Goal: Check status: Check status

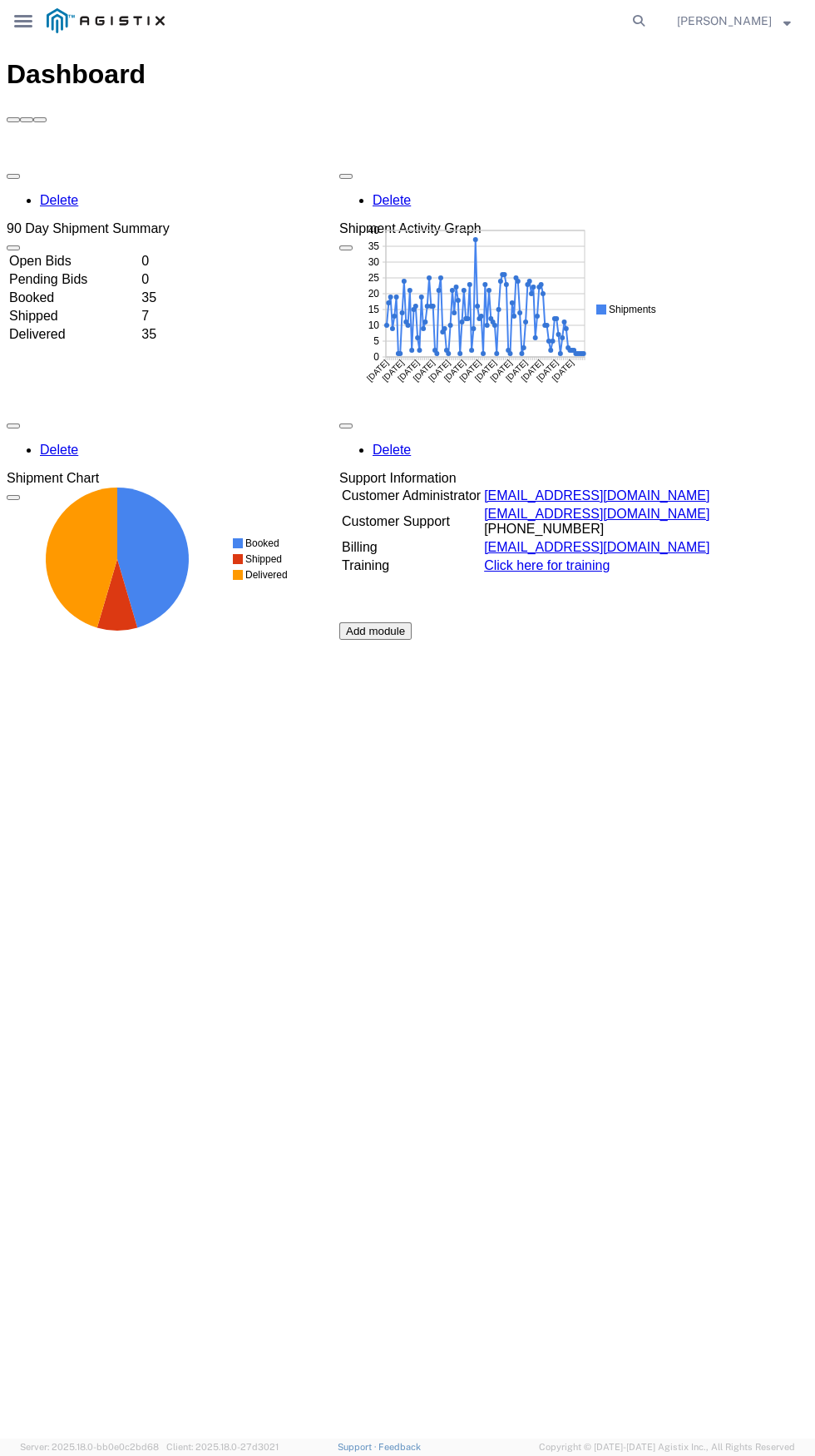
click at [36, 21] on div "main_menu Created with Sketch." at bounding box center [23, 21] width 47 height 42
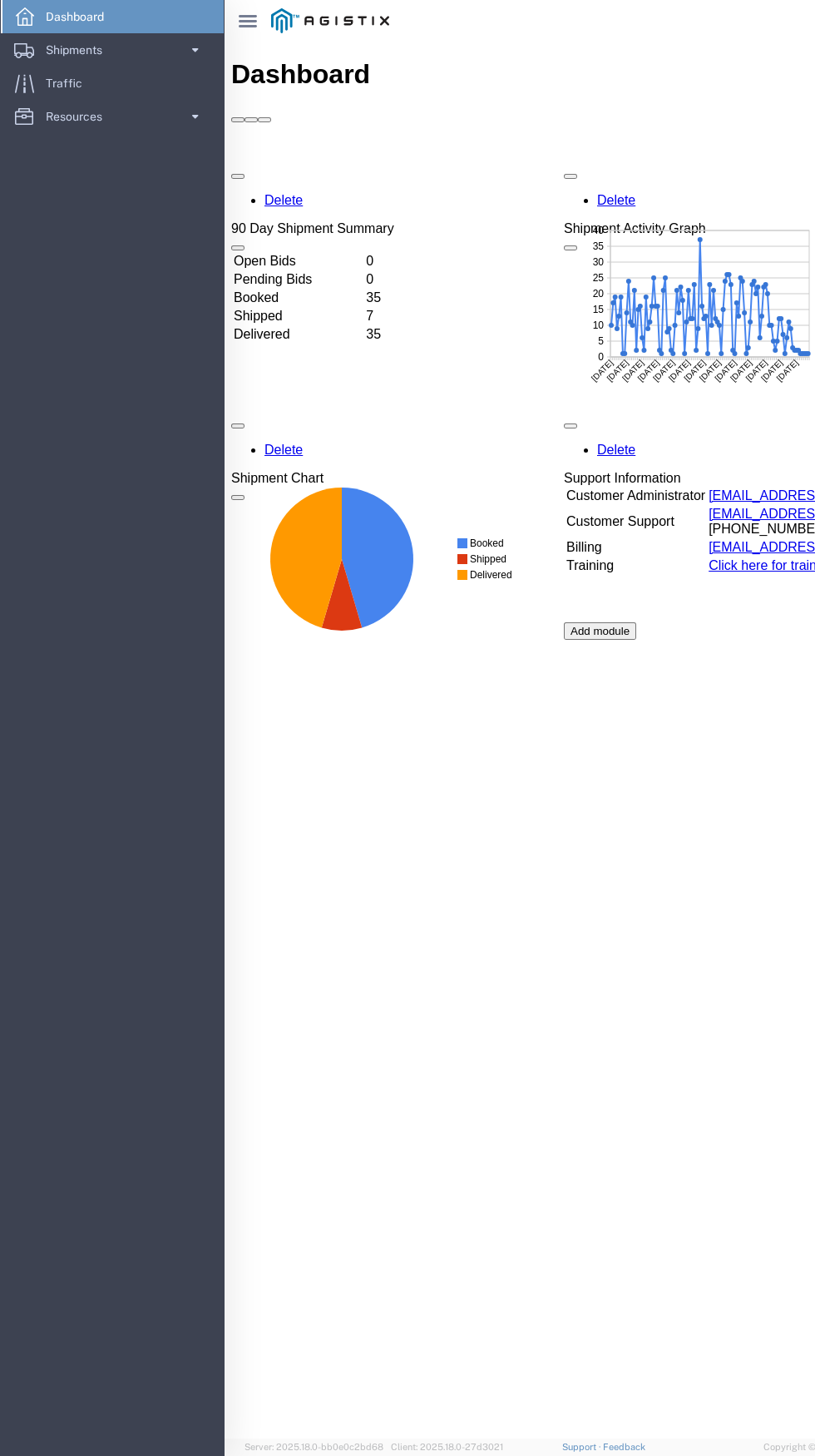
click at [505, 914] on div "Dashboard Delete 90 Day Shipment Summary Open Bids 0 Pending Bids 0 Booked 35 S…" at bounding box center [632, 758] width 802 height 1398
click at [62, 53] on span "Shipments" at bounding box center [79, 49] width 68 height 33
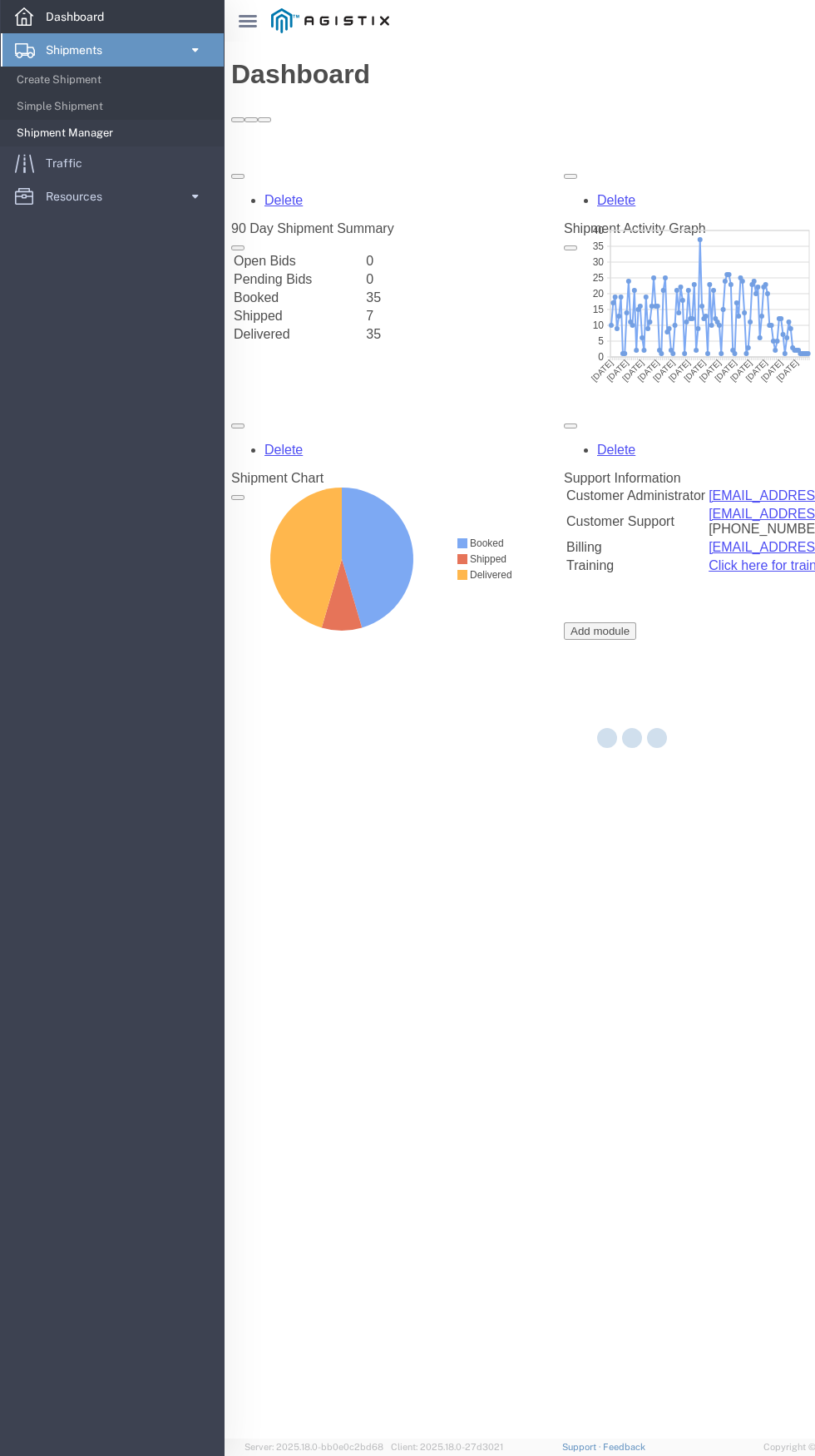
click at [70, 21] on span "Dashboard" at bounding box center [80, 16] width 70 height 33
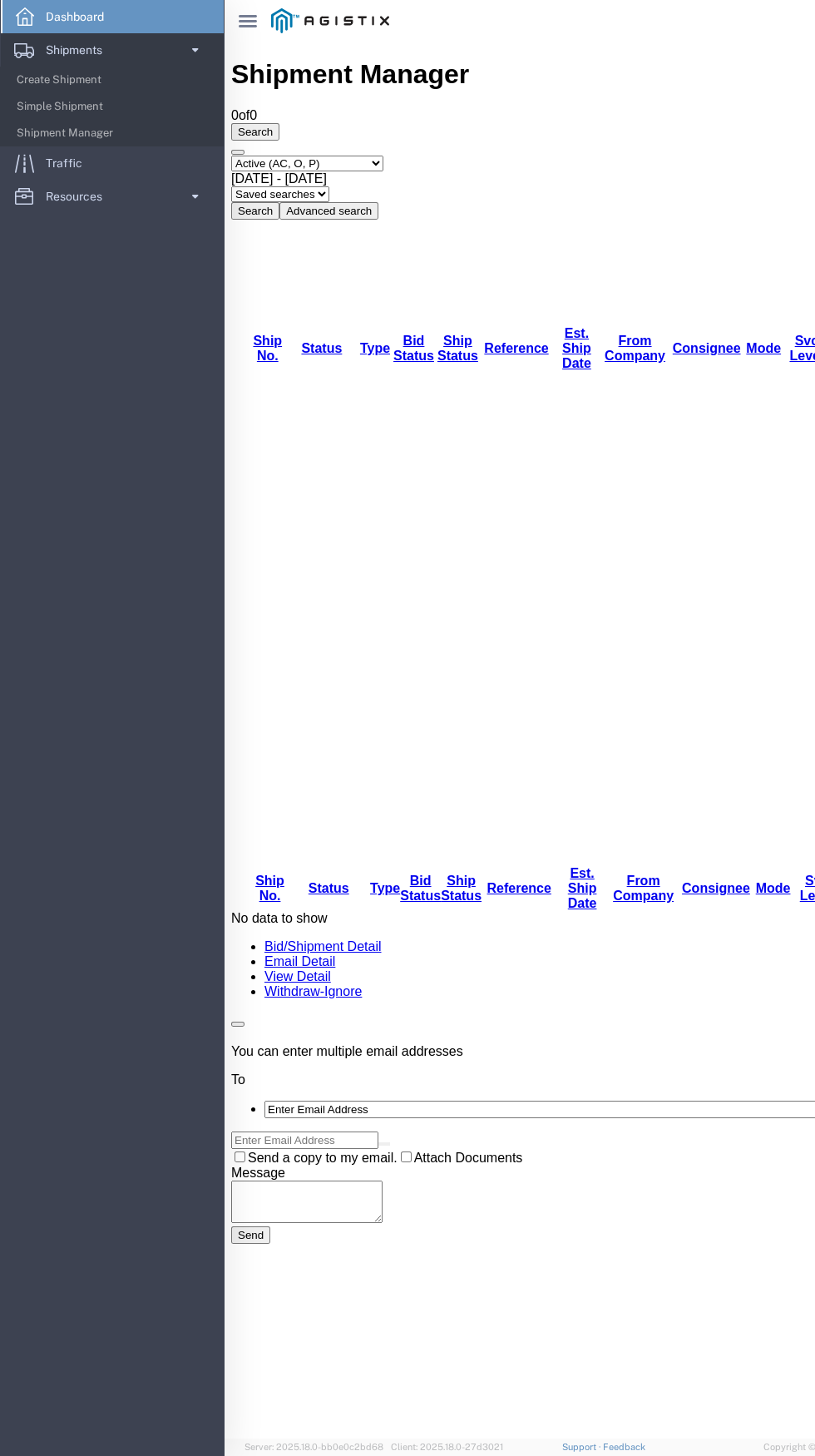
click at [248, 22] on icon at bounding box center [248, 21] width 18 height 13
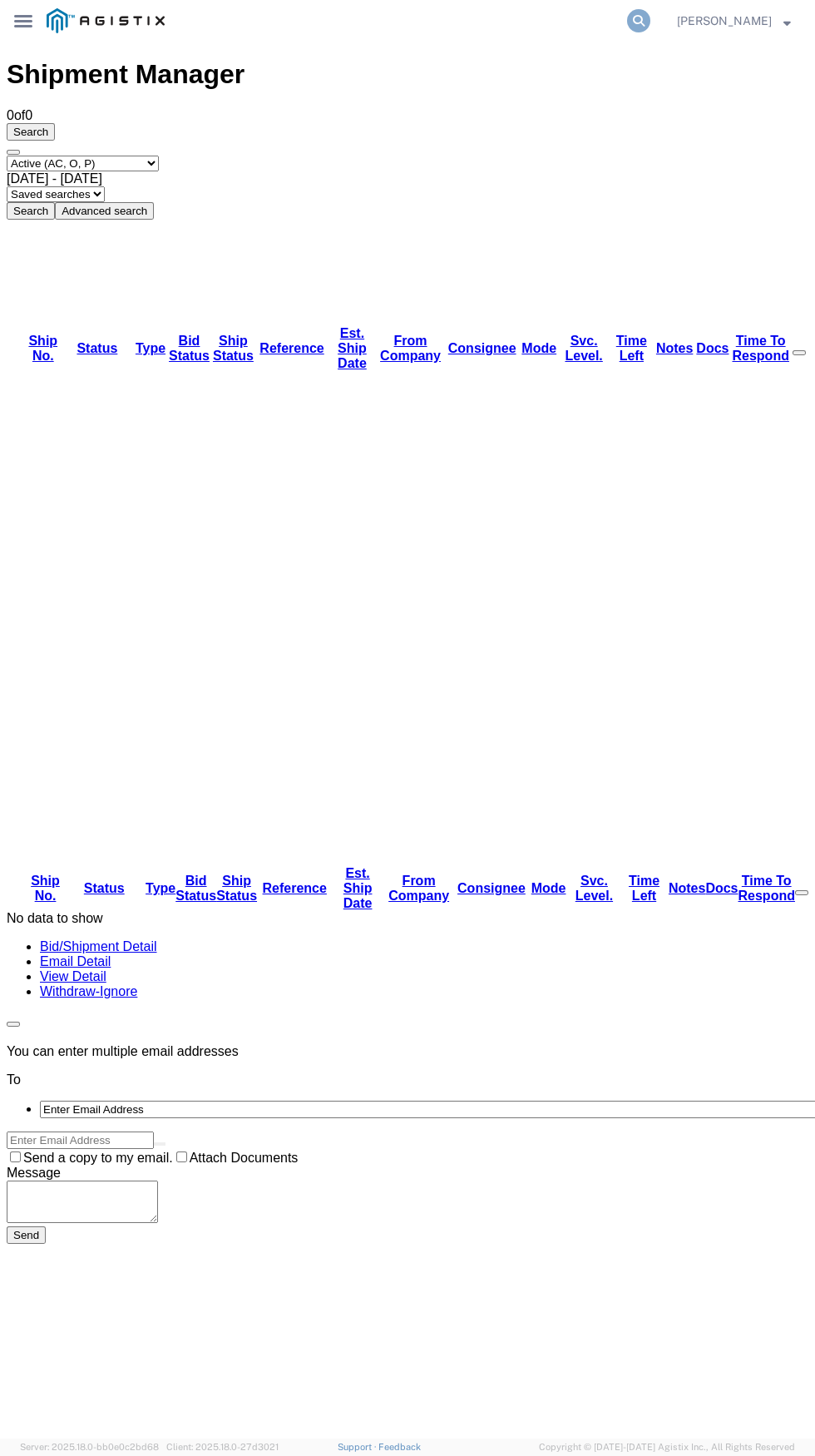
click at [630, 21] on icon at bounding box center [639, 21] width 24 height 24
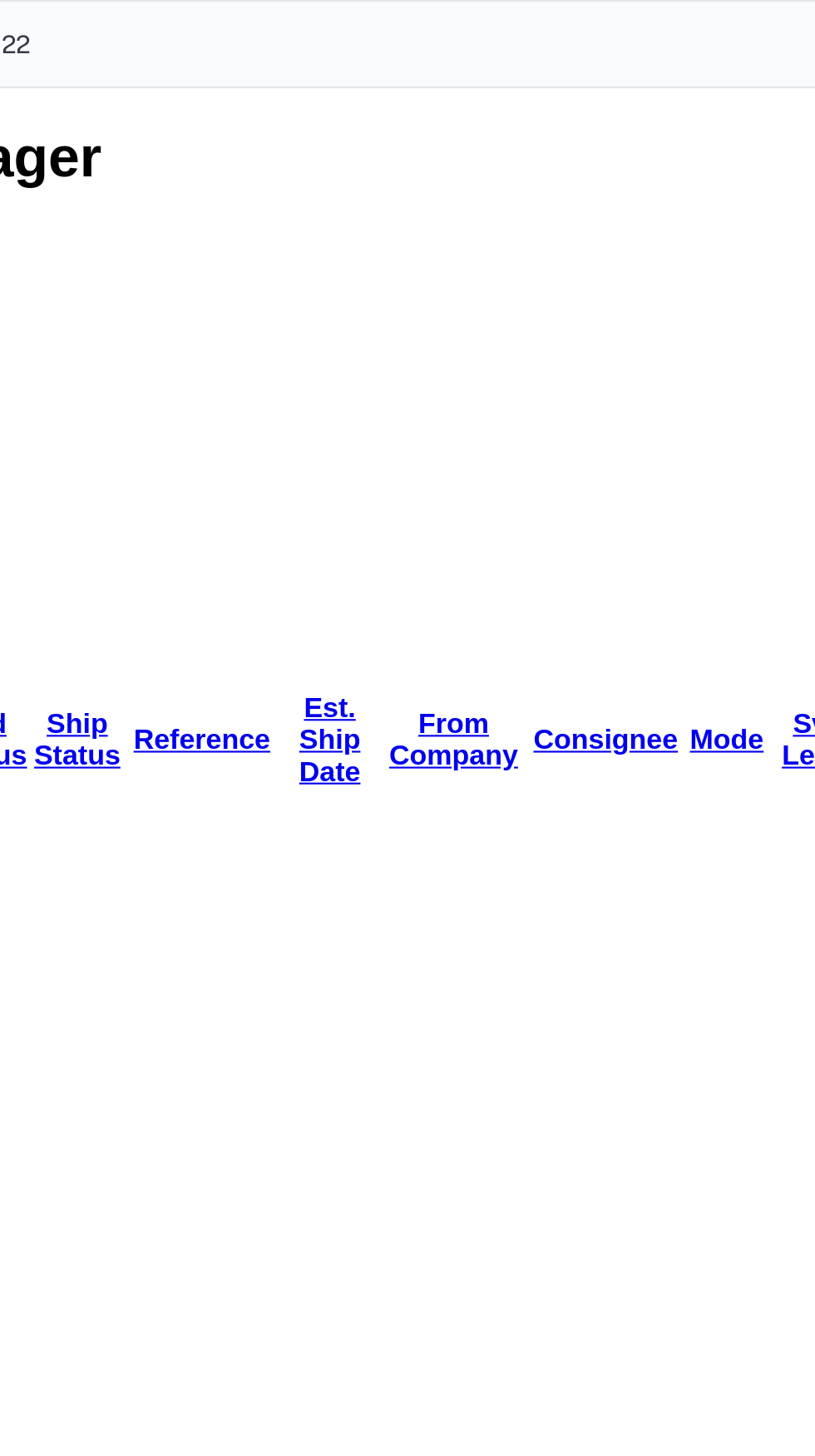
click at [224, 31] on input "522" at bounding box center [402, 21] width 450 height 40
click at [242, 21] on input "52250" at bounding box center [402, 21] width 450 height 40
type input "522509801"
